Goal: Ask a question: Seek information or help from site administrators or community

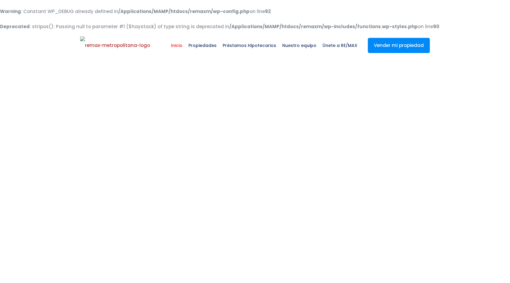
select select
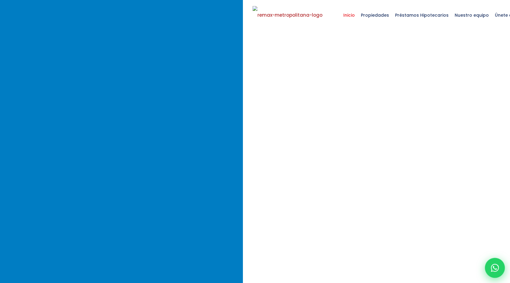
click at [490, 263] on div at bounding box center [495, 267] width 20 height 20
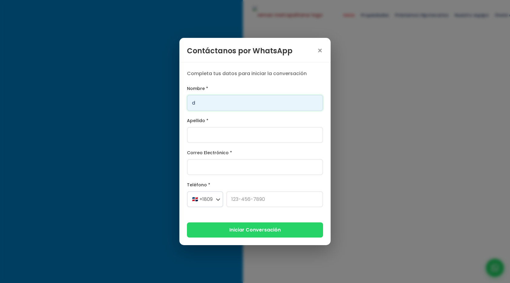
type input "Daenerys"
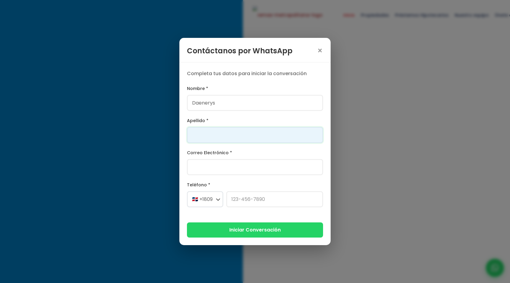
click at [224, 134] on input "Apellido *" at bounding box center [255, 135] width 136 height 16
type input "[PERSON_NAME]"
type input "franklin.a.marte@gmail.com"
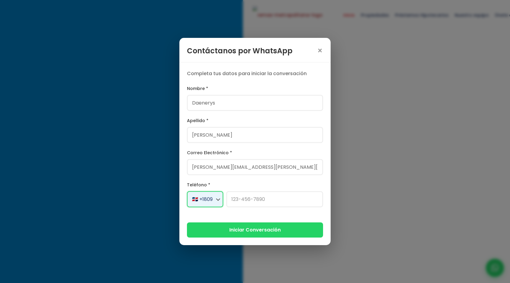
select select "+1"
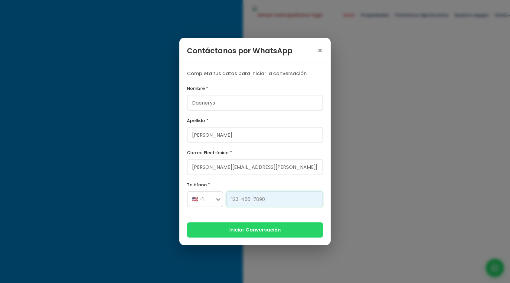
type input "[PHONE_NUMBER]"
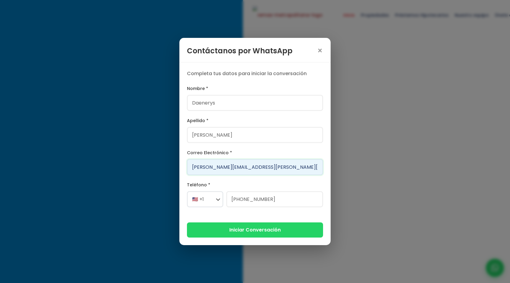
click at [227, 167] on input "franklin.a.martae@gmail.com" at bounding box center [255, 167] width 136 height 16
type input "[PERSON_NAME][EMAIL_ADDRESS][DOMAIN_NAME]"
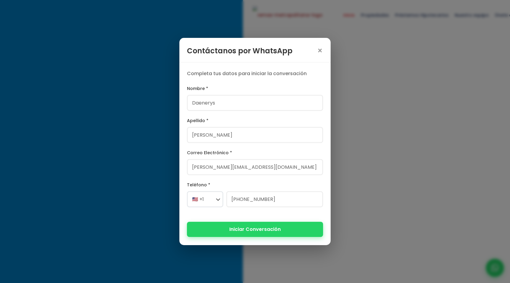
click at [234, 231] on button "Iniciar Conversación" at bounding box center [255, 228] width 136 height 15
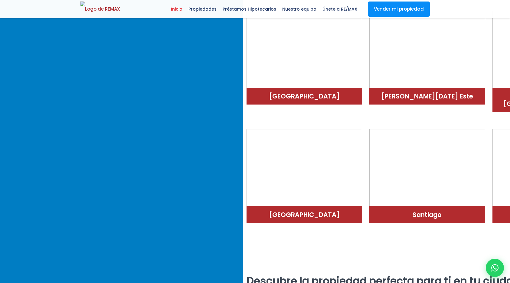
scroll to position [1265, 0]
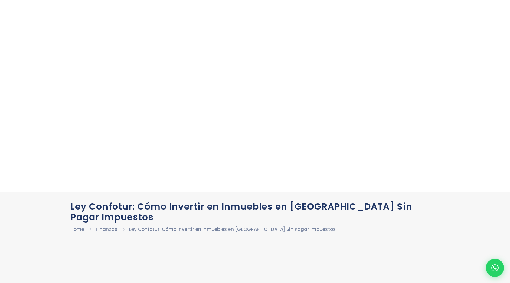
scroll to position [131, 0]
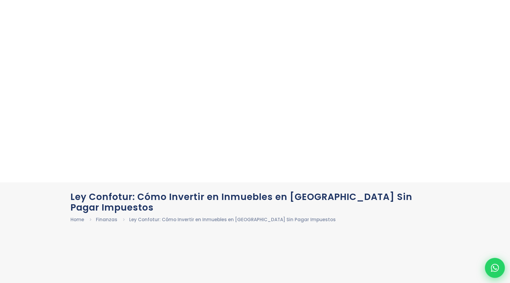
click at [492, 265] on icon at bounding box center [495, 267] width 8 height 8
type input "Daenerys"
type input "[PERSON_NAME]"
type input "franklin.a.martassde@gmail.com"
select select "+1"
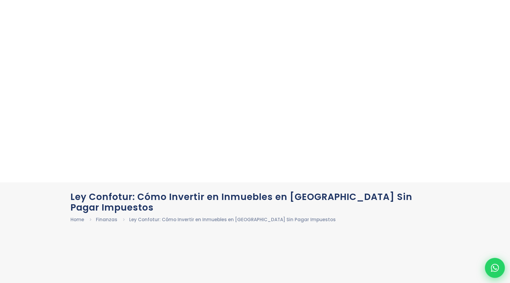
type input "829-619-1904"
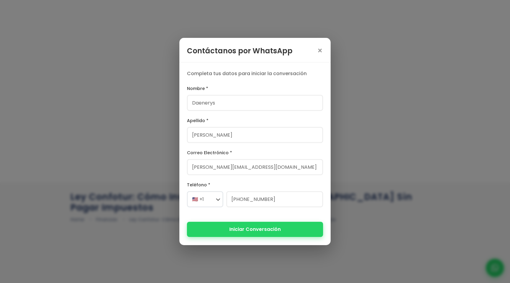
click at [251, 229] on button "Iniciar Conversación" at bounding box center [255, 228] width 136 height 15
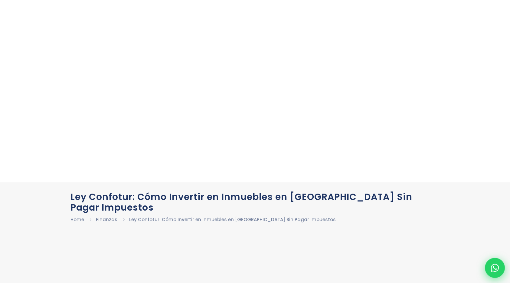
click at [494, 272] on div at bounding box center [495, 267] width 20 height 20
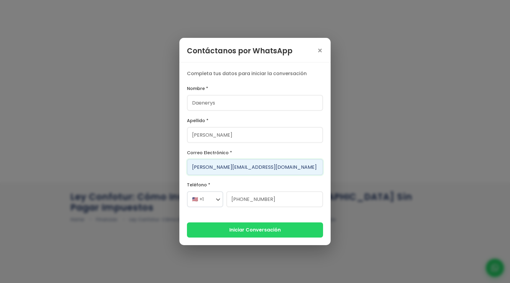
drag, startPoint x: 274, startPoint y: 167, endPoint x: 170, endPoint y: 169, distance: 104.1
click at [170, 169] on div "Contáctanos por WhatsApp × Completa tus datos para iniciar la conversación Nomb…" at bounding box center [255, 141] width 510 height 283
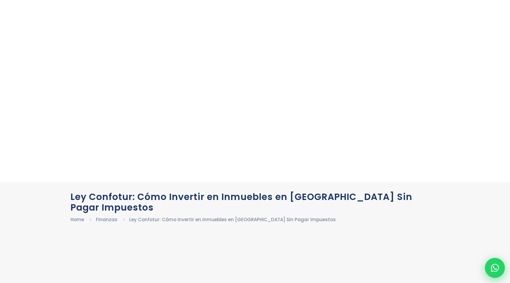
click at [499, 270] on div at bounding box center [495, 267] width 20 height 20
select select "+1"
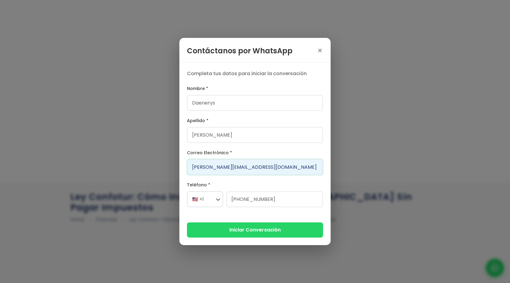
click at [263, 162] on input "[PERSON_NAME][EMAIL_ADDRESS][DOMAIN_NAME]" at bounding box center [255, 167] width 136 height 16
click at [263, 162] on input "franklin.a.martassde@gmail.com" at bounding box center [255, 167] width 136 height 16
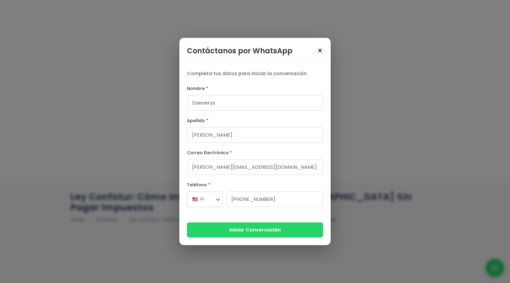
click at [320, 53] on span "×" at bounding box center [320, 51] width 6 height 8
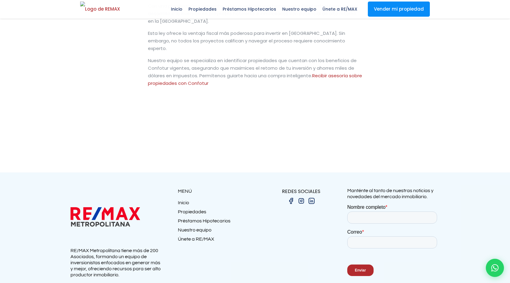
scroll to position [2462, 0]
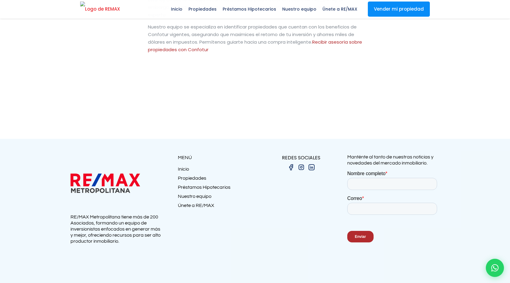
click at [86, 8] on img at bounding box center [100, 7] width 40 height 11
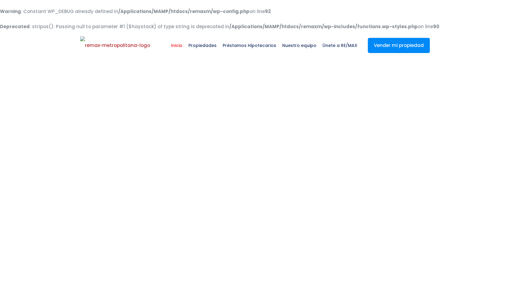
select select
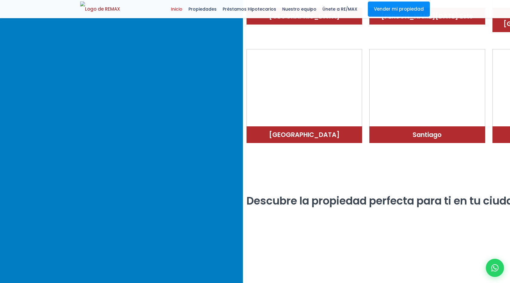
scroll to position [1353, 0]
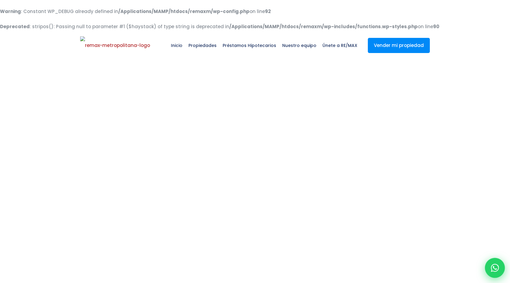
click at [490, 262] on div at bounding box center [495, 267] width 20 height 20
type input "Daenerys"
type input "[PERSON_NAME]"
type input "[PERSON_NAME][EMAIL_ADDRESS][DOMAIN_NAME]"
select select "+1"
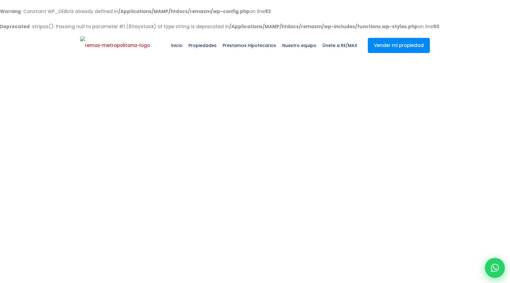
type input "[PHONE_NUMBER]"
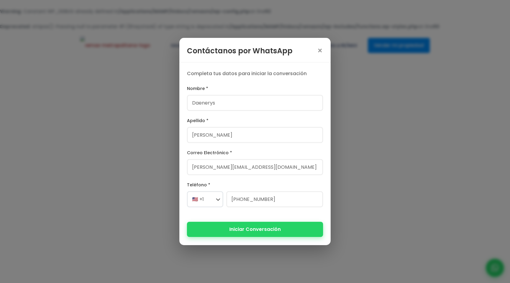
click at [258, 228] on button "Iniciar Conversación" at bounding box center [255, 228] width 136 height 15
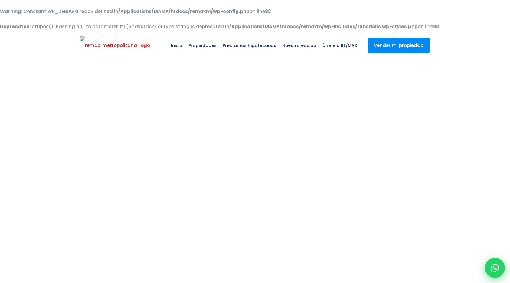
click at [492, 266] on icon at bounding box center [495, 267] width 8 height 8
type input "Daenerys"
type input "[PERSON_NAME]"
type input "[PERSON_NAME][EMAIL_ADDRESS][DOMAIN_NAME]"
select select "+1"
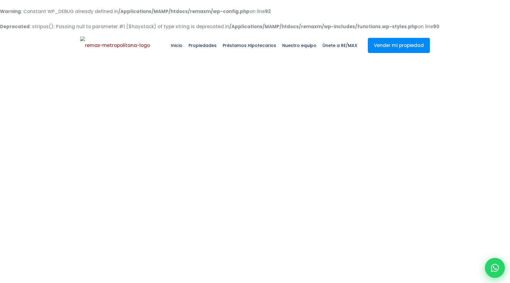
type input "[PHONE_NUMBER]"
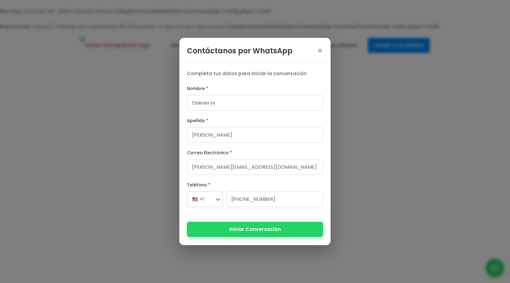
click at [289, 234] on button "Iniciar Conversación" at bounding box center [255, 228] width 136 height 15
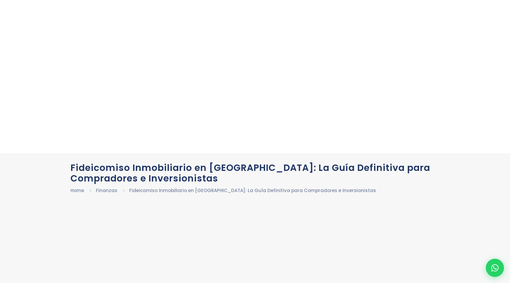
scroll to position [167, 0]
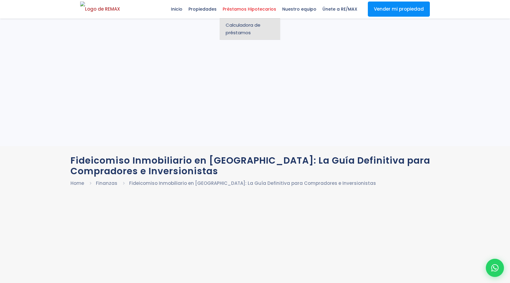
click at [242, 30] on span "Calculadora de préstamos" at bounding box center [250, 28] width 48 height 15
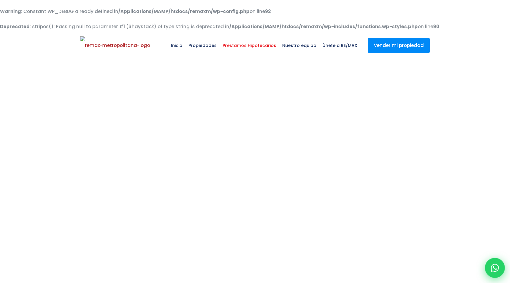
click at [492, 266] on icon at bounding box center [495, 267] width 8 height 8
type input "Daenerys"
type input "[PERSON_NAME]"
type input "[PERSON_NAME][EMAIL_ADDRESS][DOMAIN_NAME]"
select select "+1"
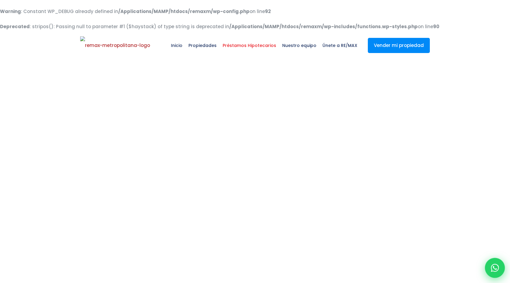
type input "[PHONE_NUMBER]"
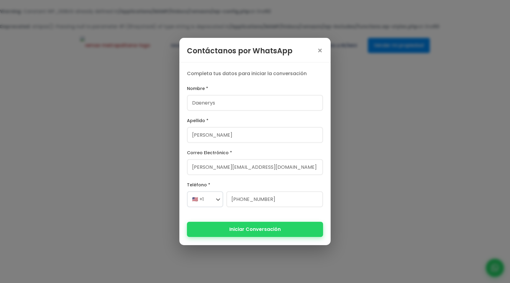
click at [300, 230] on button "Iniciar Conversación" at bounding box center [255, 228] width 136 height 15
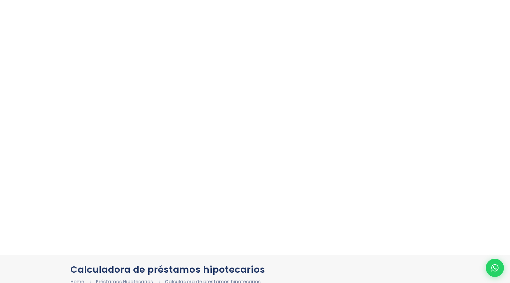
scroll to position [1, 0]
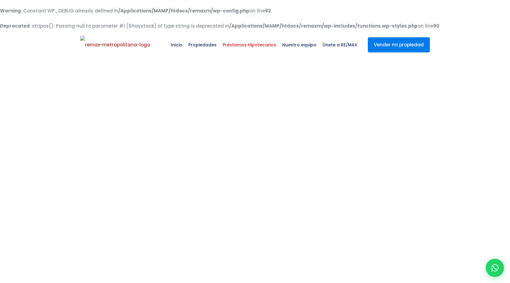
click at [387, 43] on link "Vender mi propiedad" at bounding box center [399, 44] width 62 height 15
click at [183, 44] on span "Inicio" at bounding box center [177, 45] width 18 height 18
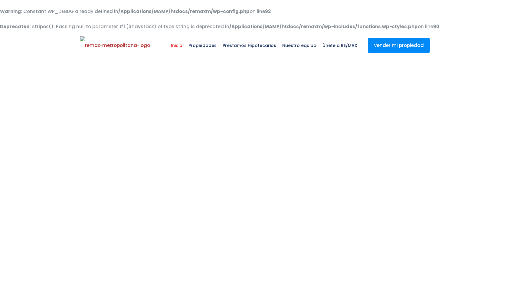
click at [206, 47] on span "Propiedades" at bounding box center [202, 45] width 34 height 18
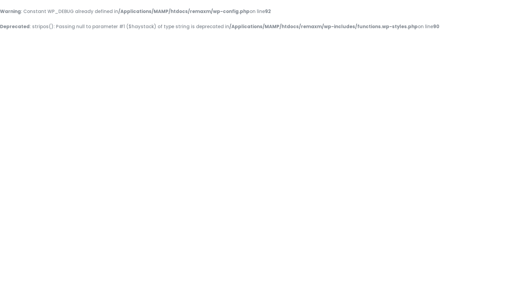
select select
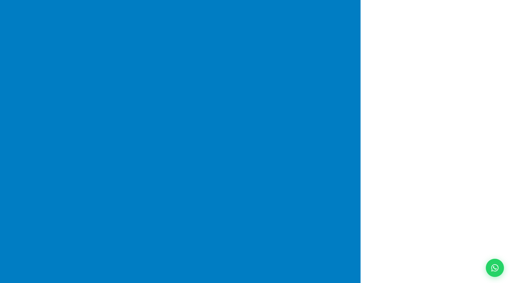
scroll to position [338, 0]
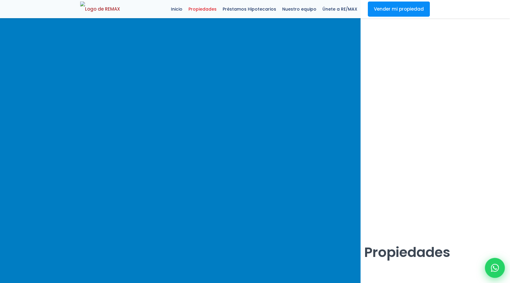
click at [501, 269] on div at bounding box center [495, 267] width 20 height 20
type input "Daenerys"
type input "[PERSON_NAME]"
type input "[PERSON_NAME][EMAIL_ADDRESS][DOMAIN_NAME]"
select select "+1"
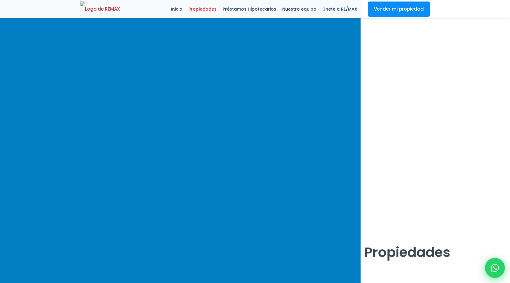
type input "[PHONE_NUMBER]"
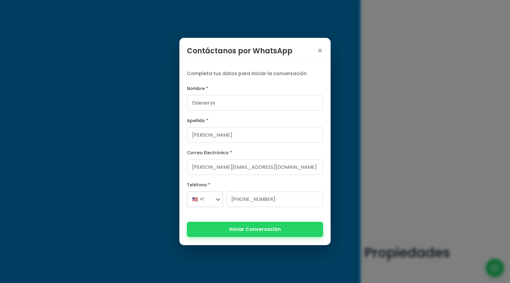
click at [276, 224] on button "Iniciar Conversación" at bounding box center [255, 228] width 136 height 15
